Goal: Navigation & Orientation: Find specific page/section

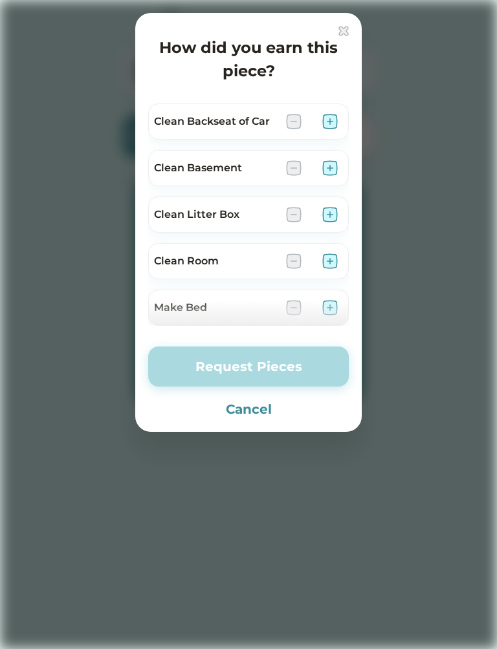
click at [345, 23] on div "How did you earn this piece? Clean Backseat of Car Clean Basement Clean Litter …" at bounding box center [248, 222] width 226 height 419
click at [352, 27] on div "How did you earn this piece? Clean Backseat of Car Clean Basement Clean Litter …" at bounding box center [248, 222] width 226 height 419
click at [257, 416] on button "Cancel" at bounding box center [248, 409] width 200 height 19
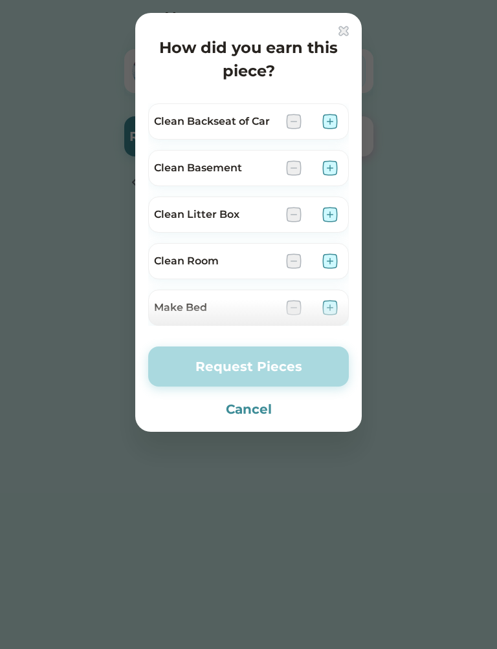
click at [253, 405] on button "Cancel" at bounding box center [248, 409] width 200 height 19
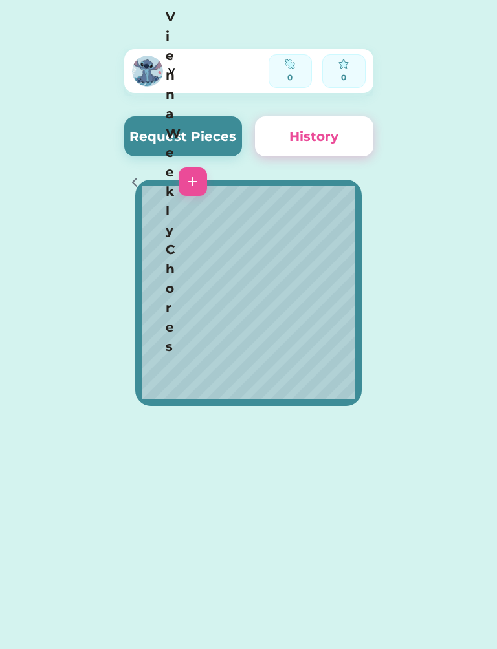
click at [259, 69] on div at bounding box center [237, 34] width 252 height 69
click at [139, 175] on icon at bounding box center [135, 183] width 16 height 16
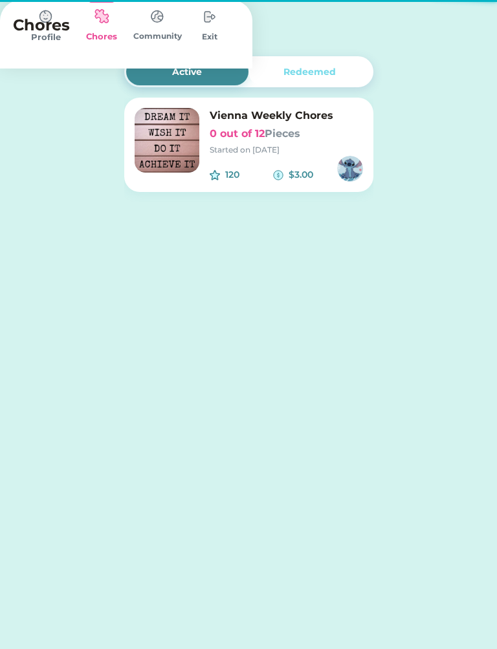
click at [139, 21] on h4 "Chores" at bounding box center [108, 25] width 191 height 23
click at [251, 140] on h6 "0 out of 12 Pieces" at bounding box center [286, 134] width 153 height 16
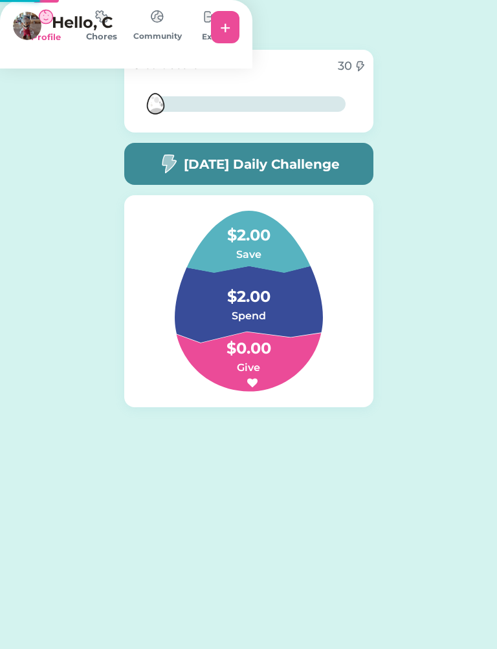
click at [114, 29] on img at bounding box center [102, 16] width 26 height 25
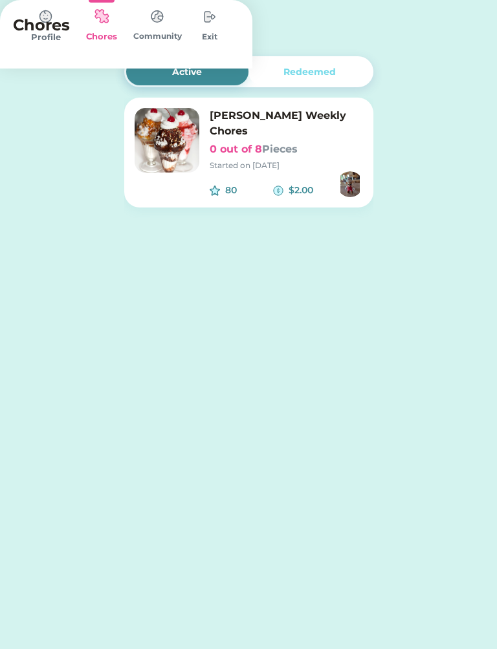
click at [114, 29] on img at bounding box center [102, 16] width 26 height 25
click at [170, 29] on img at bounding box center [157, 16] width 26 height 25
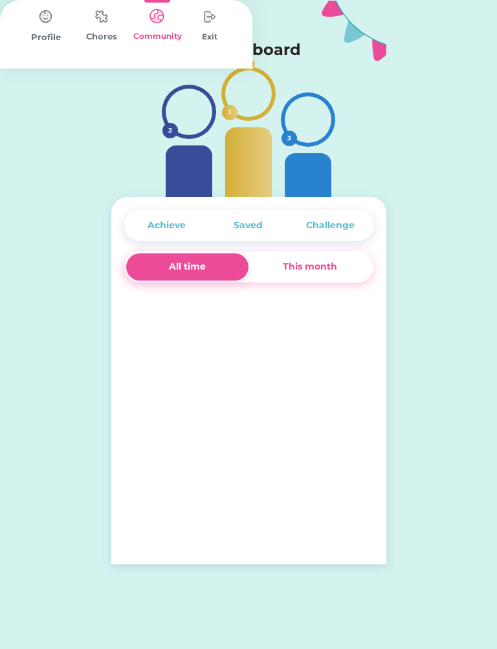
click at [59, 30] on img at bounding box center [46, 17] width 26 height 26
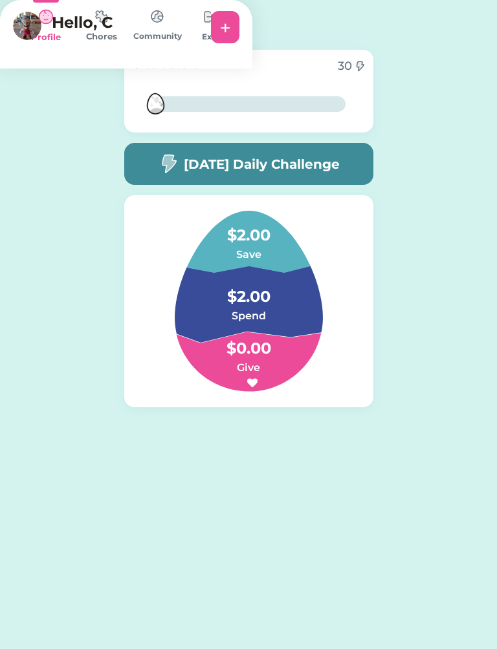
click at [114, 29] on img at bounding box center [102, 16] width 26 height 25
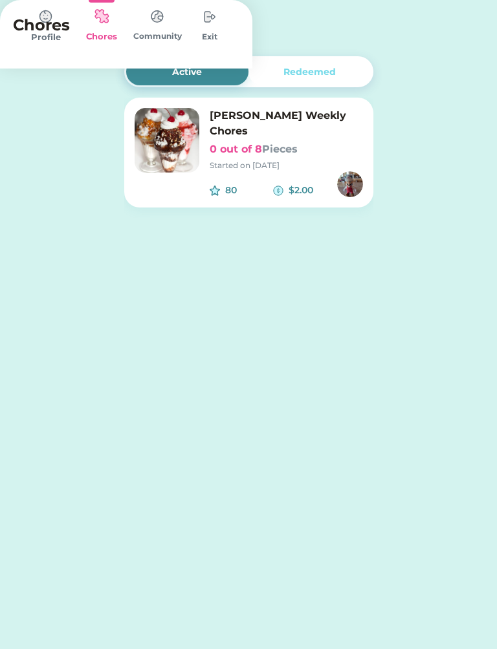
click at [114, 29] on img at bounding box center [102, 16] width 26 height 25
